Goal: Task Accomplishment & Management: Use online tool/utility

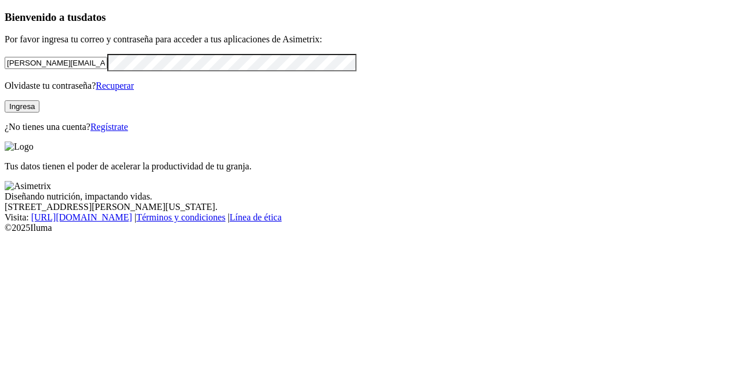
drag, startPoint x: 141, startPoint y: 89, endPoint x: 0, endPoint y: 71, distance: 142.5
click at [5, 71] on div "Bienvenido a tus datos Por favor ingresa tu correo y contraseña para acceder a …" at bounding box center [371, 71] width 732 height 121
type input "[PERSON_NAME][EMAIL_ADDRESS][DOMAIN_NAME]"
click input "submit" at bounding box center [0, 0] width 0 height 0
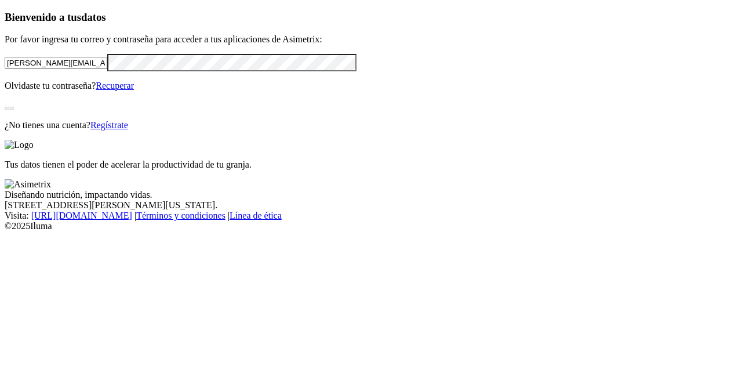
click at [117, 130] on div "Bienvenido a tus datos Por favor ingresa tu correo y contraseña para acceder a …" at bounding box center [371, 70] width 732 height 119
